Goal: Find specific page/section

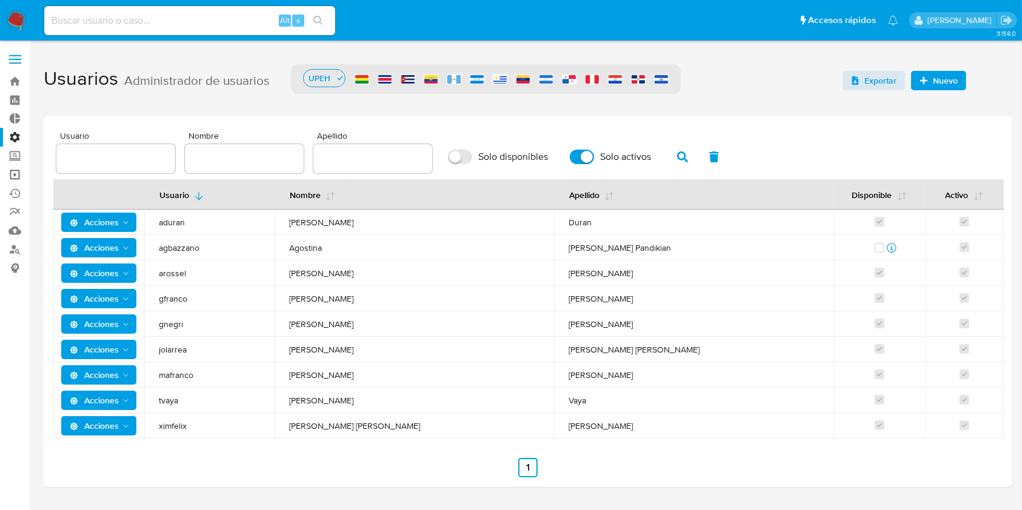
click at [19, 174] on link "Operaciones masivas" at bounding box center [72, 174] width 144 height 19
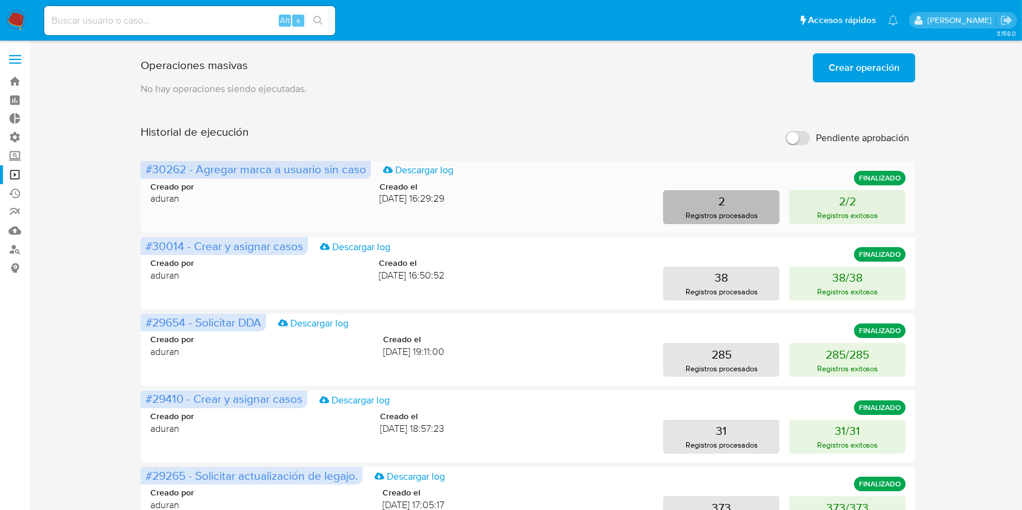
click at [715, 204] on button "2 Registros procesados" at bounding box center [721, 207] width 116 height 34
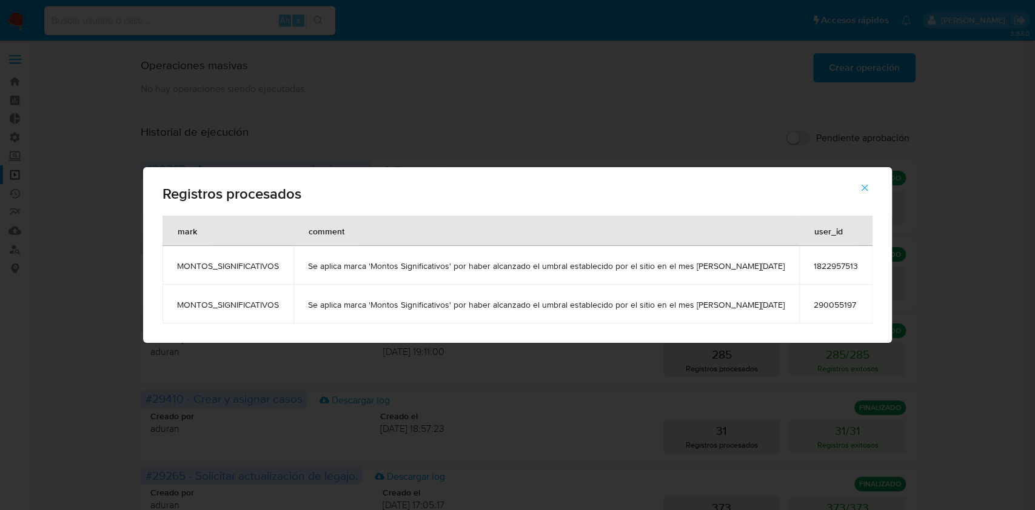
click at [860, 190] on button "button" at bounding box center [864, 187] width 42 height 29
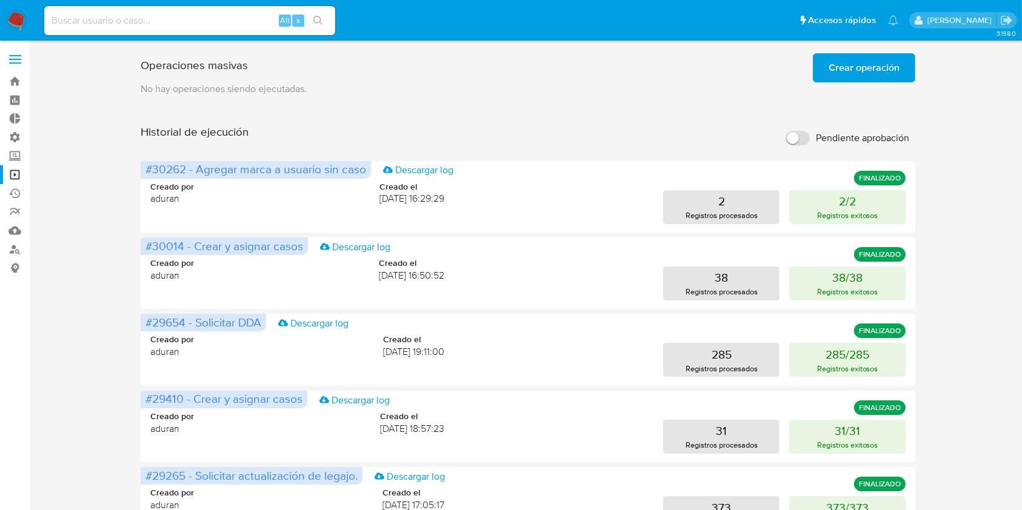
click at [24, 16] on img at bounding box center [16, 20] width 21 height 21
